Goal: Obtain resource: Obtain resource

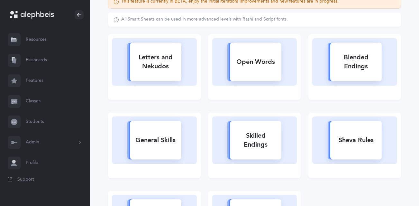
scroll to position [7, 0]
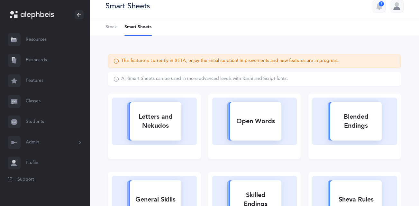
click at [33, 42] on link "Resources" at bounding box center [45, 40] width 90 height 21
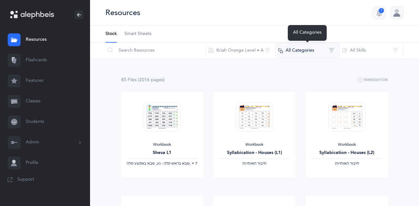
click at [306, 54] on button "All Categories" at bounding box center [307, 50] width 64 height 15
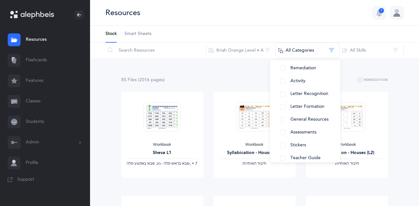
scroll to position [79, 0]
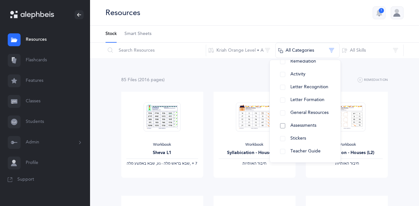
click at [287, 124] on button "Assessments" at bounding box center [305, 126] width 60 height 13
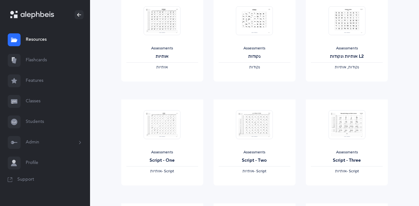
scroll to position [0, 0]
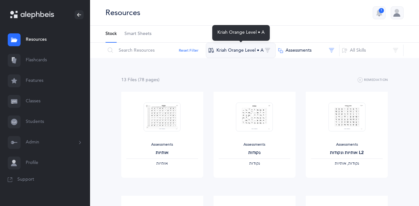
click at [230, 49] on button "Kriah Orange Level • A" at bounding box center [241, 50] width 70 height 15
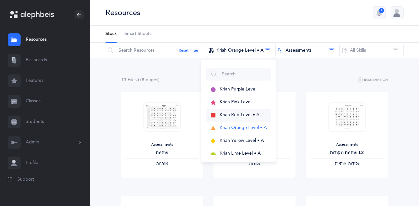
click at [225, 113] on span "Kriah Red Level • A" at bounding box center [240, 115] width 40 height 5
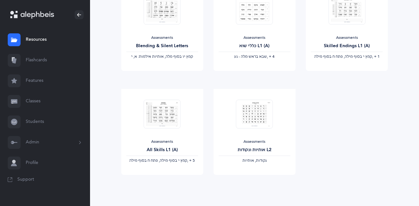
scroll to position [536, 0]
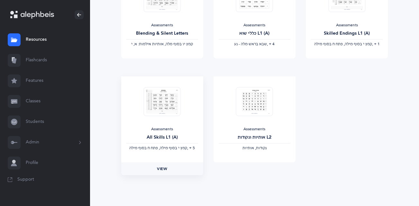
click at [161, 168] on span "View" at bounding box center [162, 169] width 10 height 6
